Goal: Information Seeking & Learning: Check status

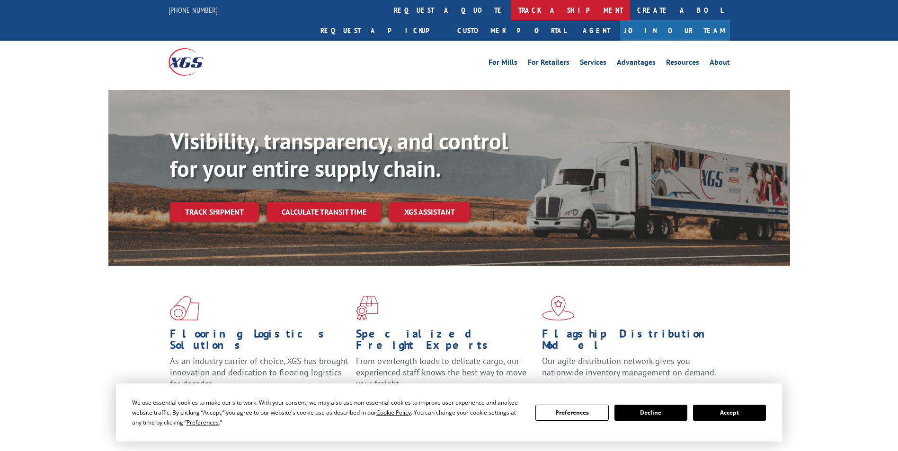
click at [511, 11] on link "track a shipment" at bounding box center [570, 10] width 119 height 20
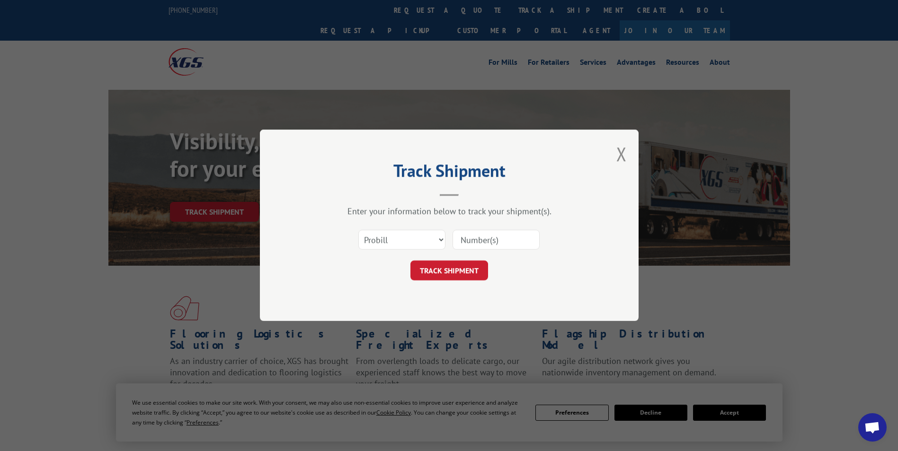
click at [479, 238] on input at bounding box center [495, 240] width 87 height 20
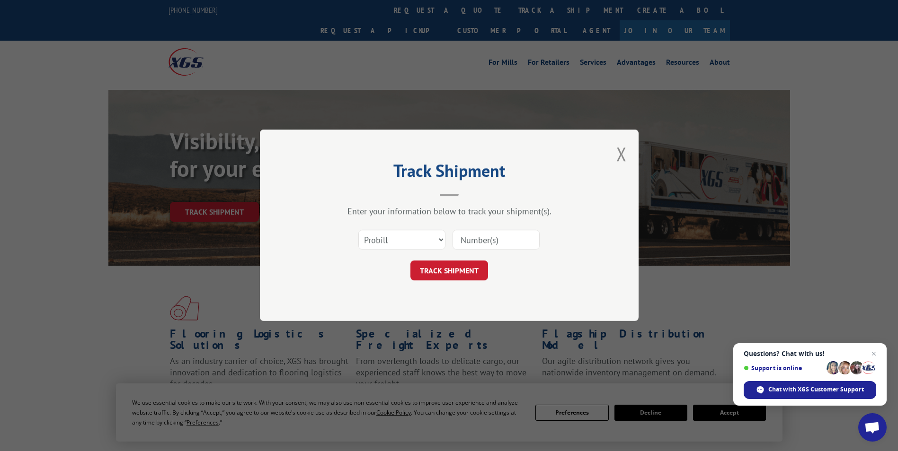
paste input "17688394"
type input "17688394"
click at [477, 273] on button "TRACK SHIPMENT" at bounding box center [449, 271] width 78 height 20
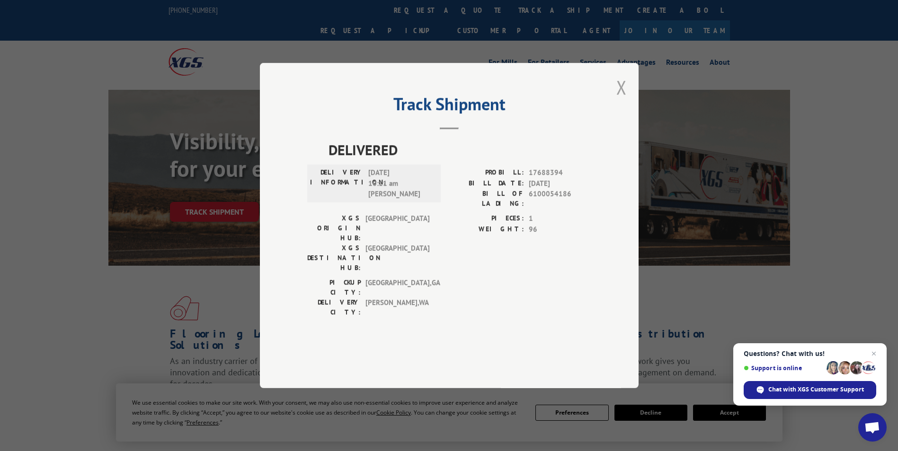
click at [623, 100] on button "Close modal" at bounding box center [621, 87] width 10 height 25
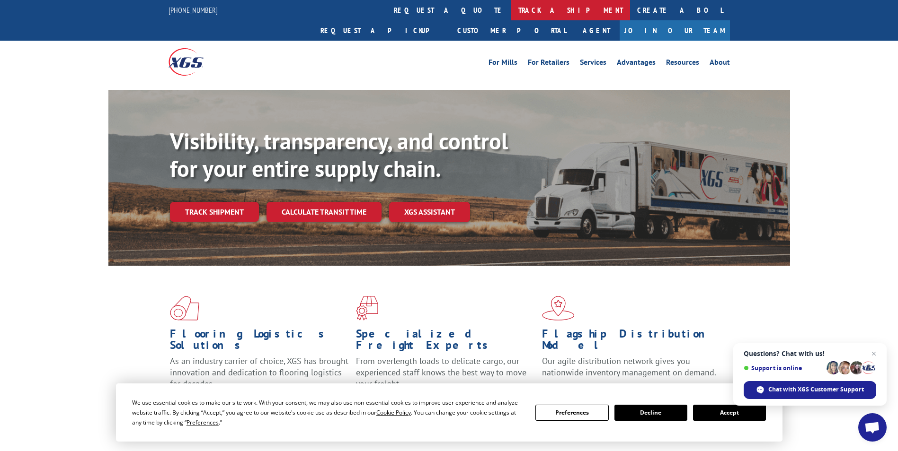
click at [511, 12] on link "track a shipment" at bounding box center [570, 10] width 119 height 20
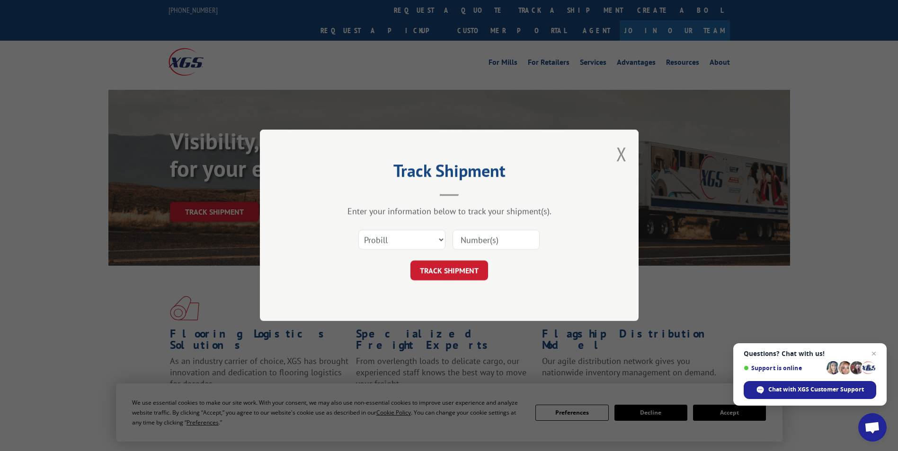
paste input "17688394"
type input "17688394"
click at [472, 276] on button "TRACK SHIPMENT" at bounding box center [449, 271] width 78 height 20
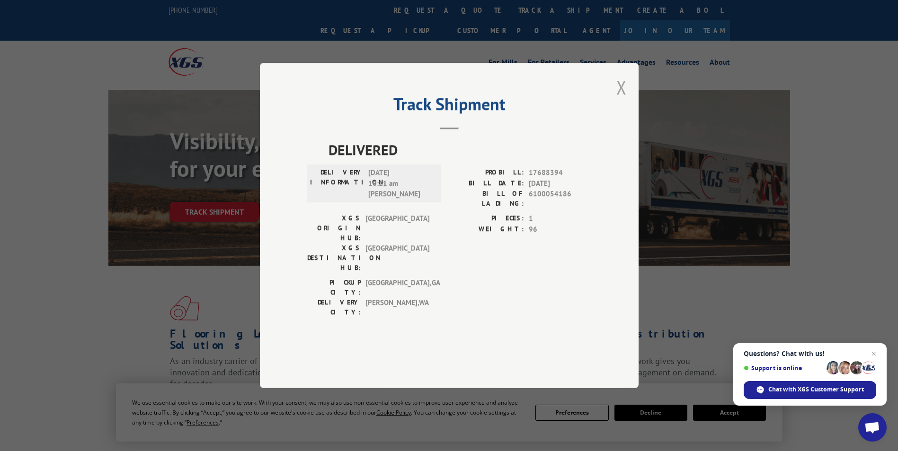
click at [625, 100] on button "Close modal" at bounding box center [621, 87] width 10 height 25
